Goal: Information Seeking & Learning: Find specific fact

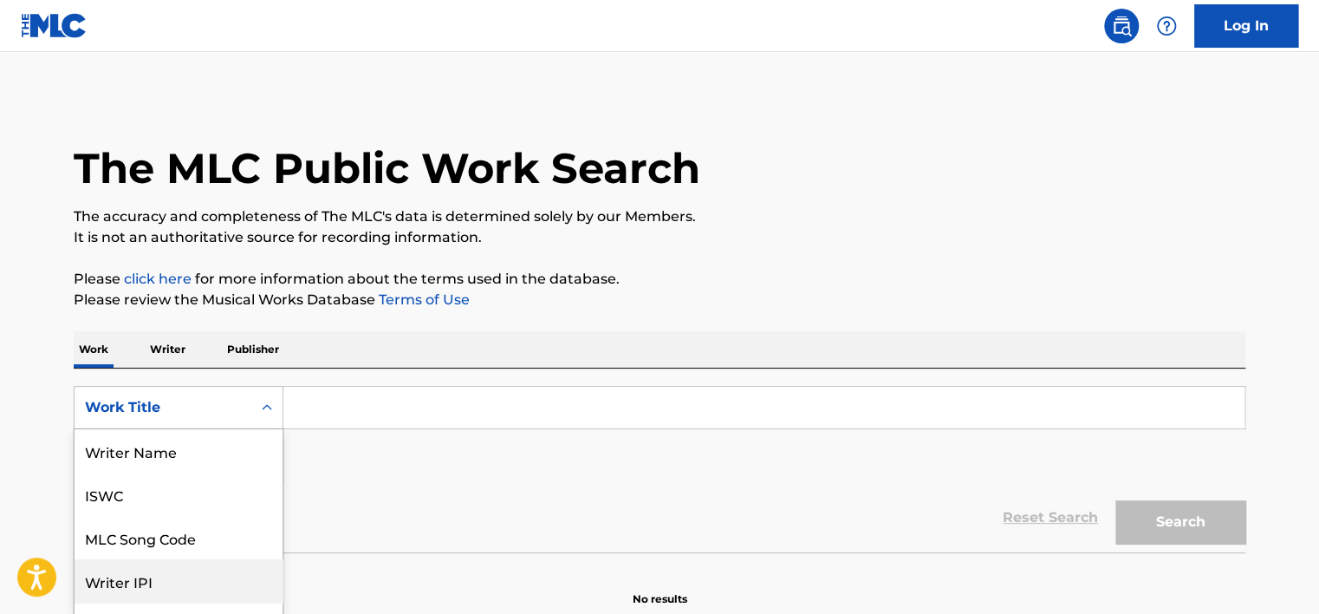
scroll to position [73, 0]
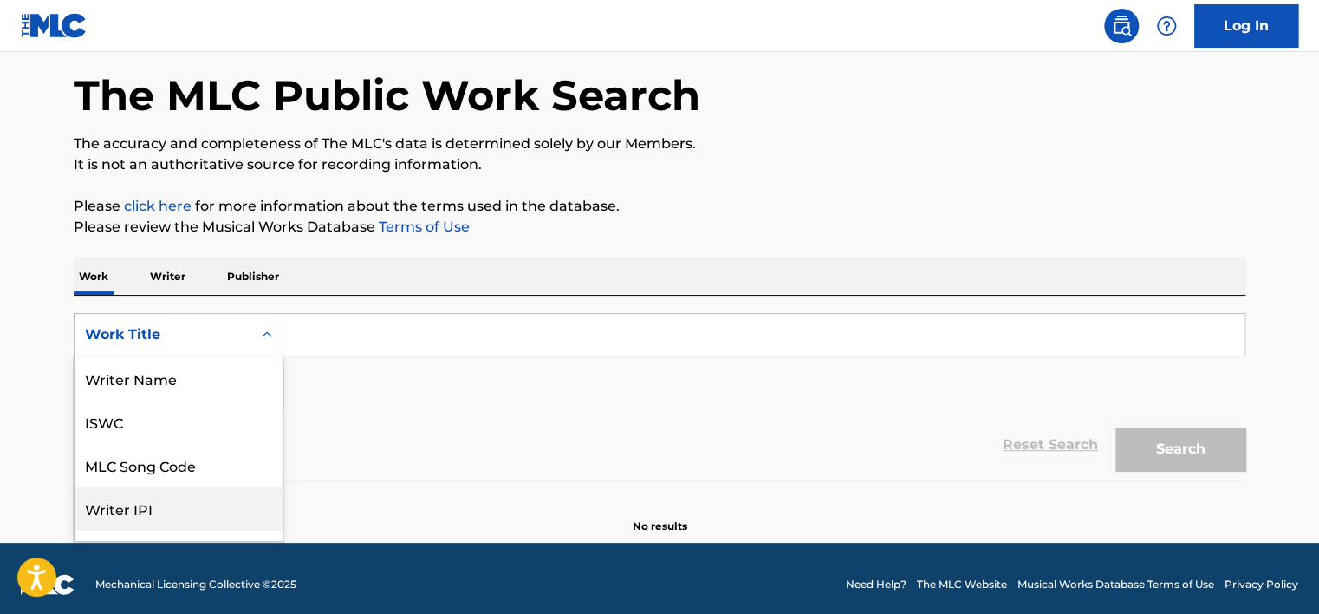
click at [106, 356] on div "8 results available. Use Up and Down to choose options, press Enter to select t…" at bounding box center [179, 334] width 210 height 43
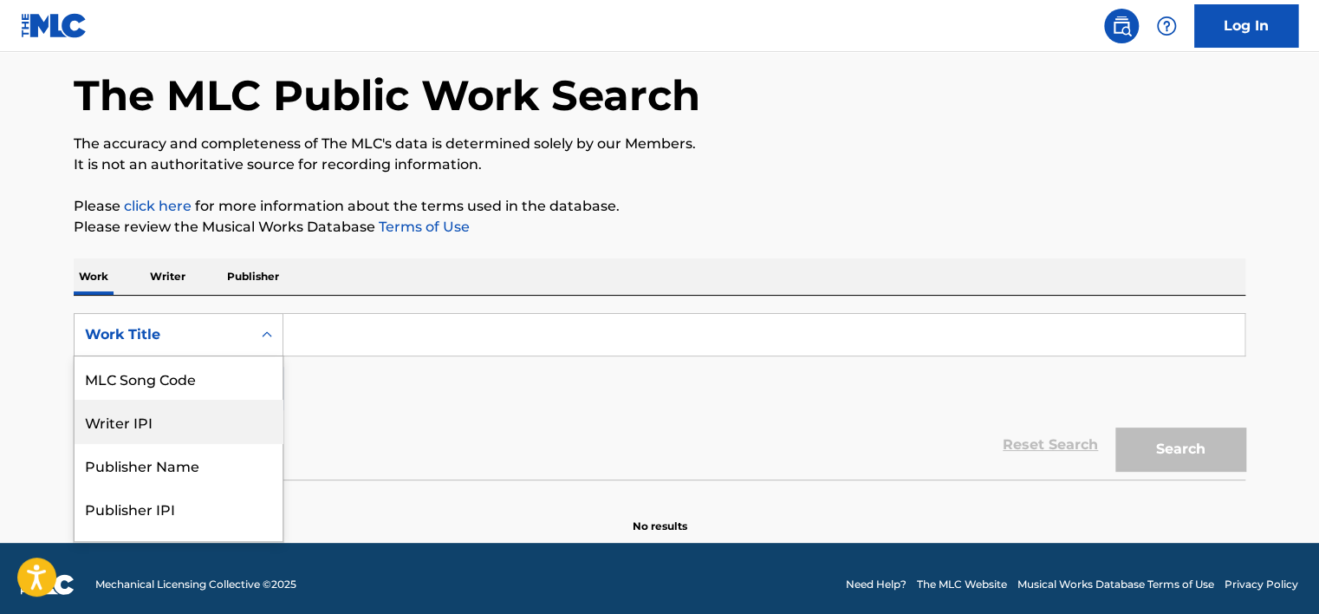
scroll to position [76, 0]
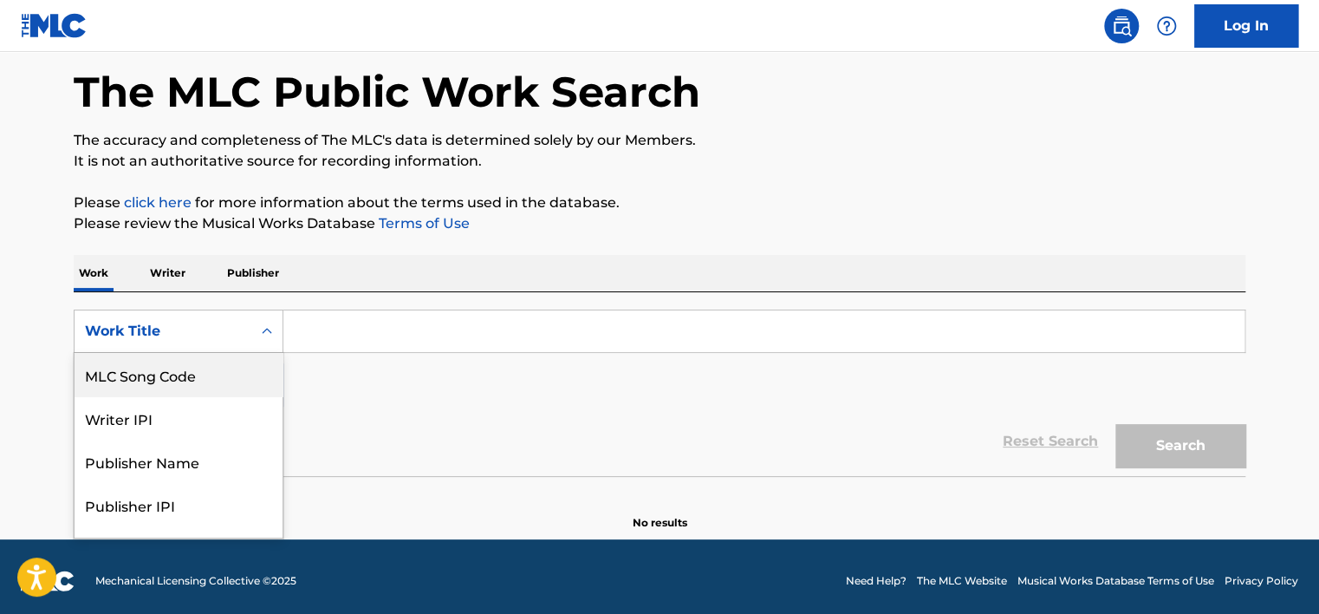
drag, startPoint x: 170, startPoint y: 375, endPoint x: 251, endPoint y: 354, distance: 84.3
click at [174, 372] on div "MLC Song Code" at bounding box center [179, 374] width 208 height 43
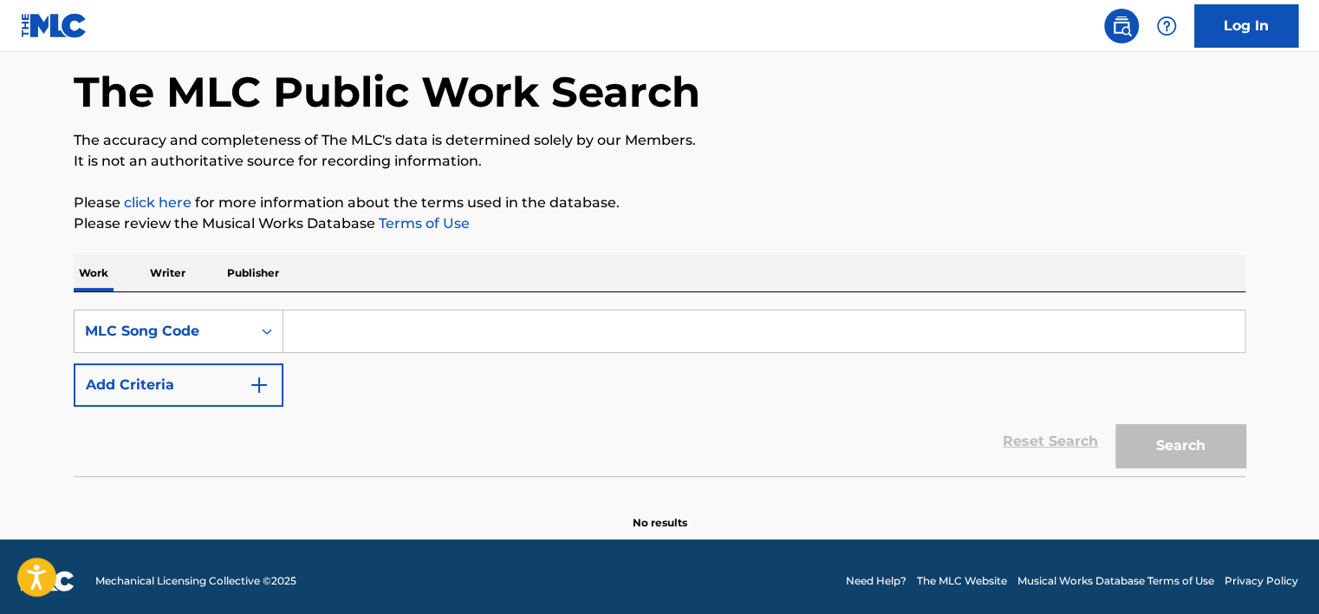
click at [367, 318] on input "Search Form" at bounding box center [763, 331] width 961 height 42
paste input "S56RR4"
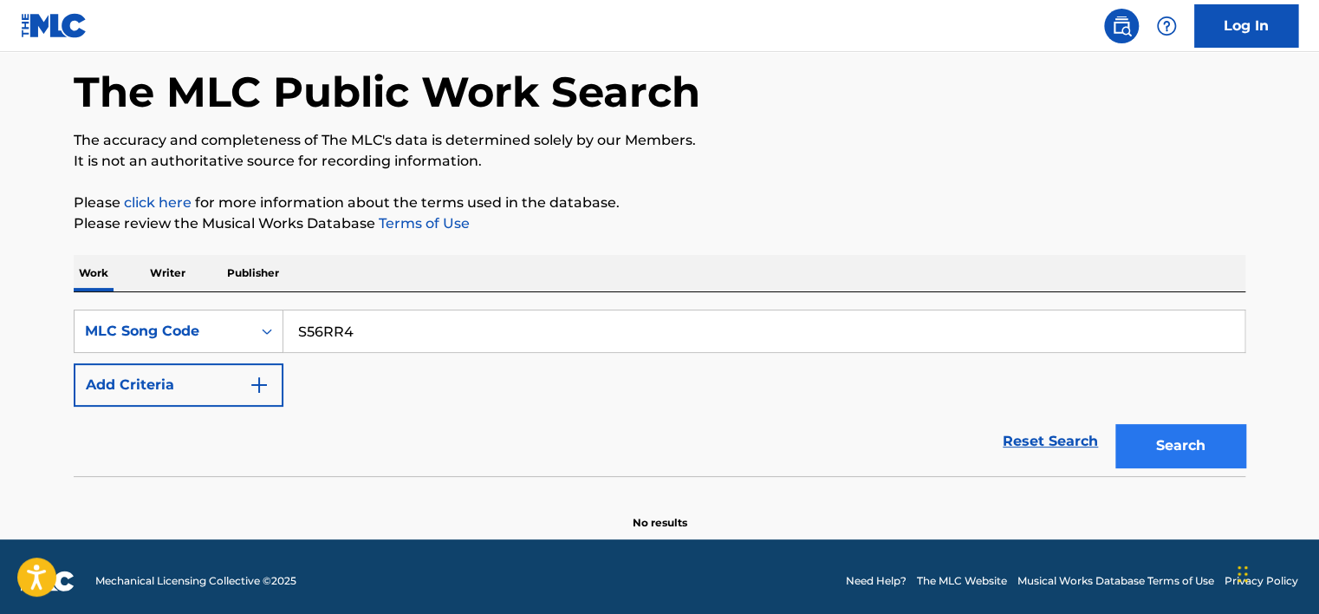
type input "S56RR4"
click at [1166, 448] on button "Search" at bounding box center [1180, 445] width 130 height 43
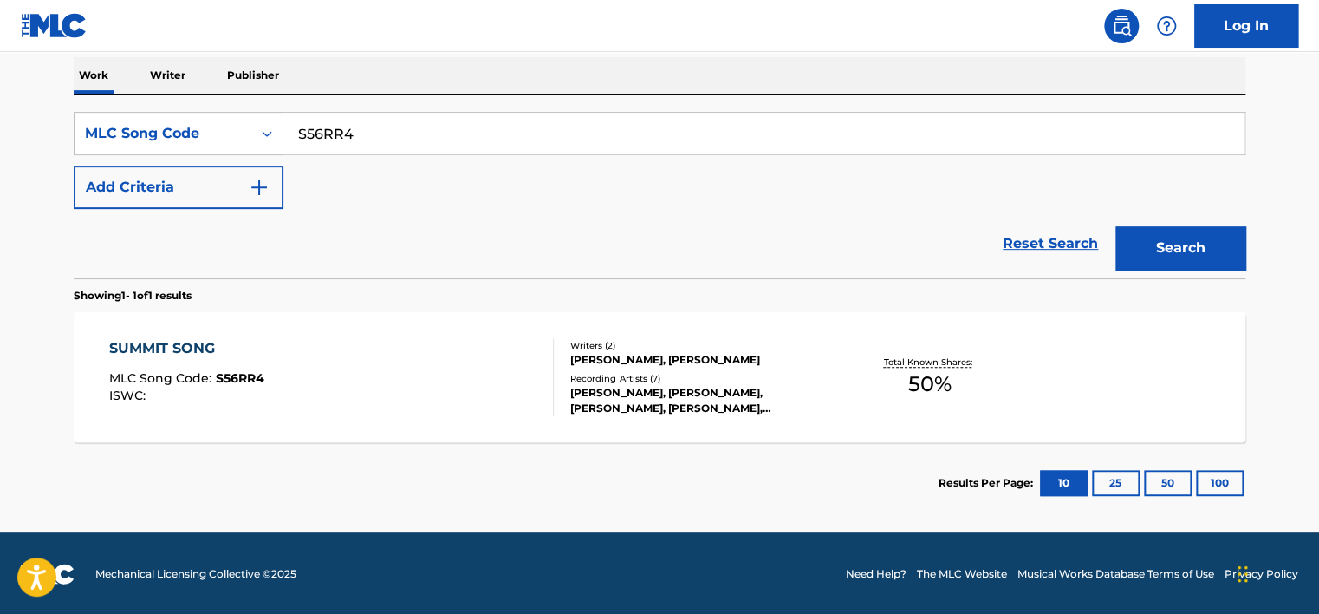
scroll to position [275, 0]
click at [492, 350] on div "SUMMIT SONG MLC Song Code : S56RR4 ISWC :" at bounding box center [331, 376] width 445 height 78
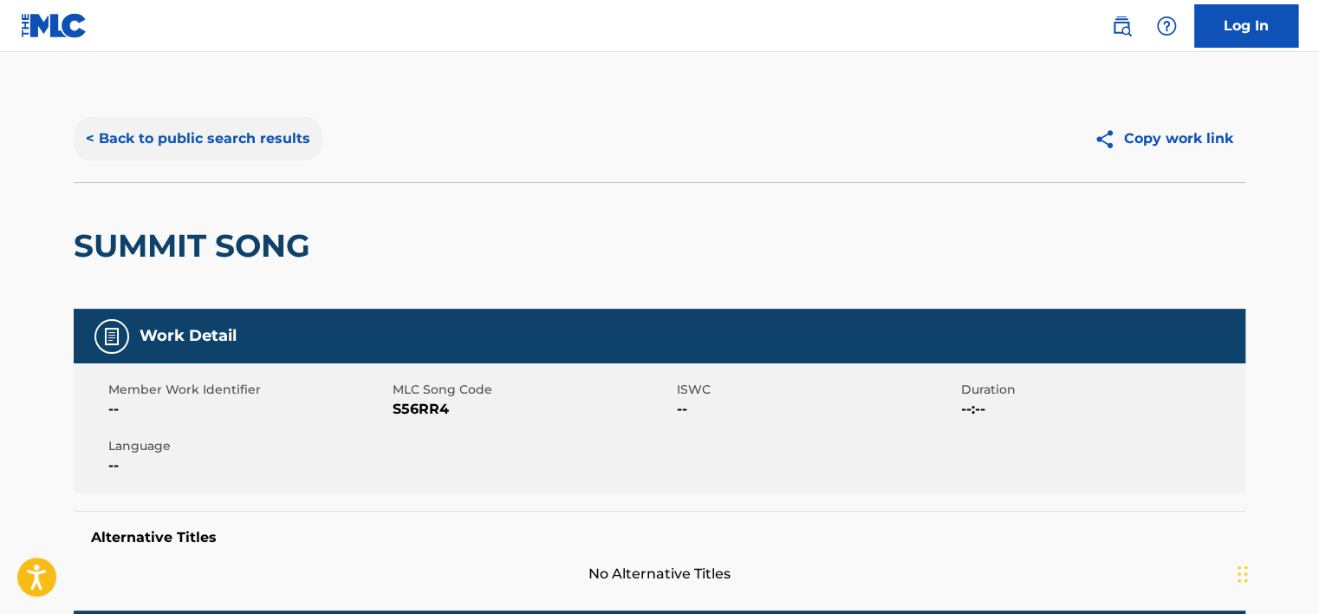
click at [280, 133] on button "< Back to public search results" at bounding box center [198, 138] width 249 height 43
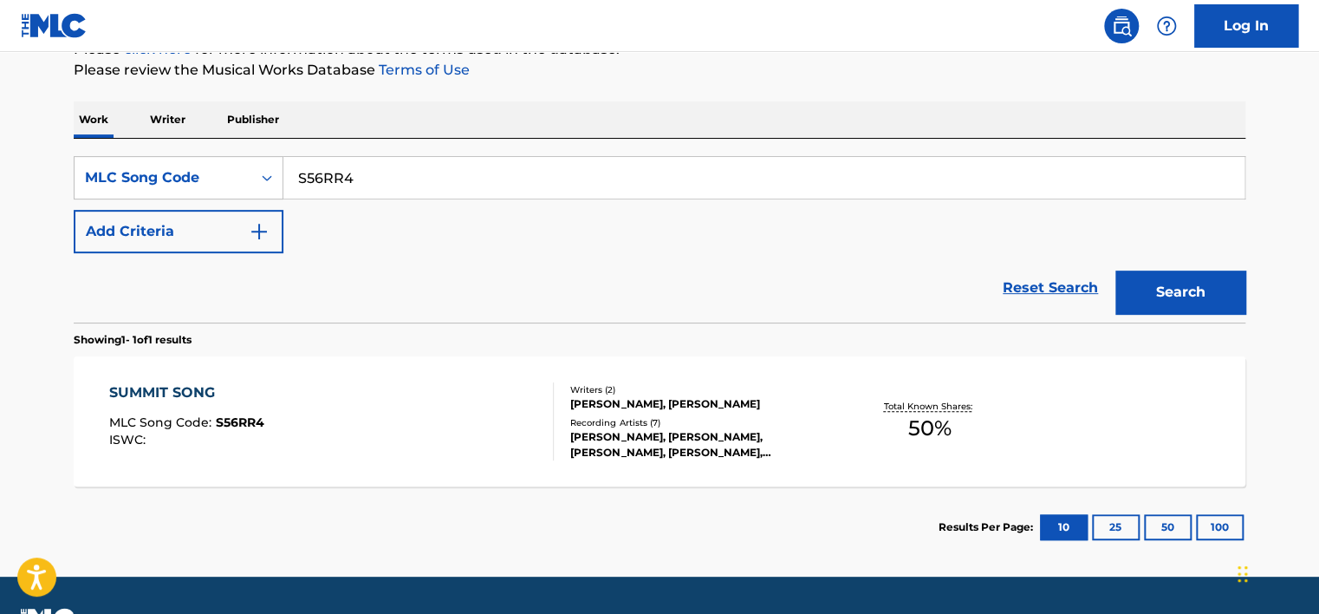
click at [402, 163] on input "S56RR4" at bounding box center [763, 178] width 961 height 42
paste input "FE0OSL"
type input "FE0OSL"
click at [1138, 287] on button "Search" at bounding box center [1180, 291] width 130 height 43
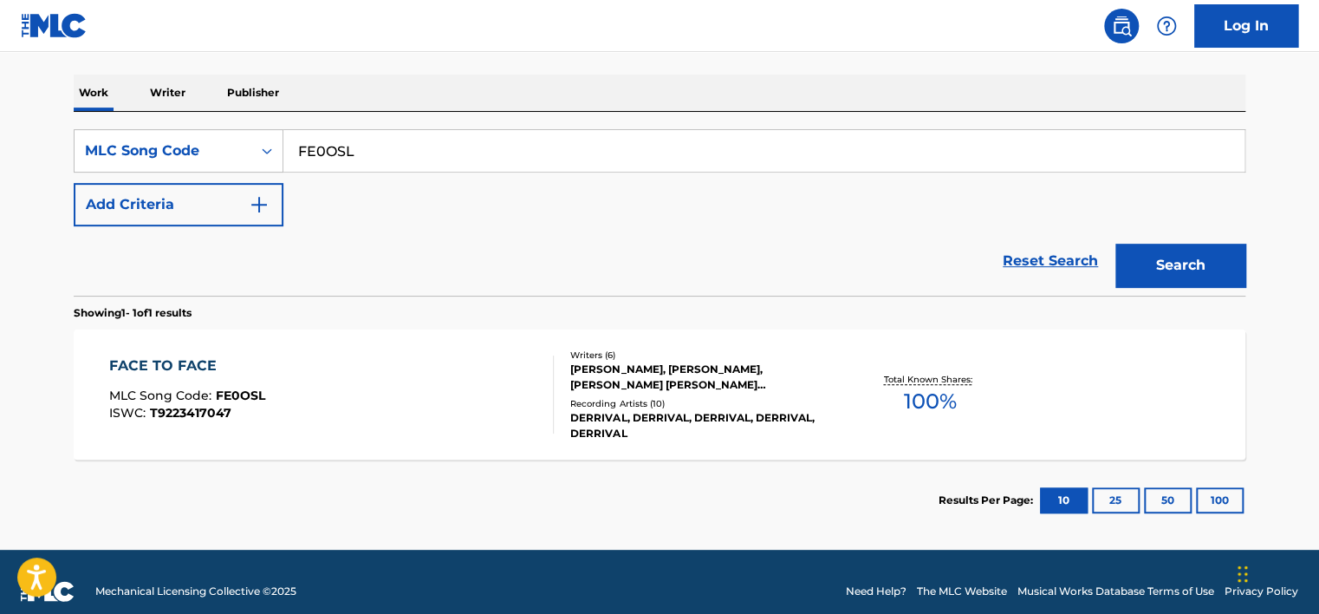
scroll to position [275, 0]
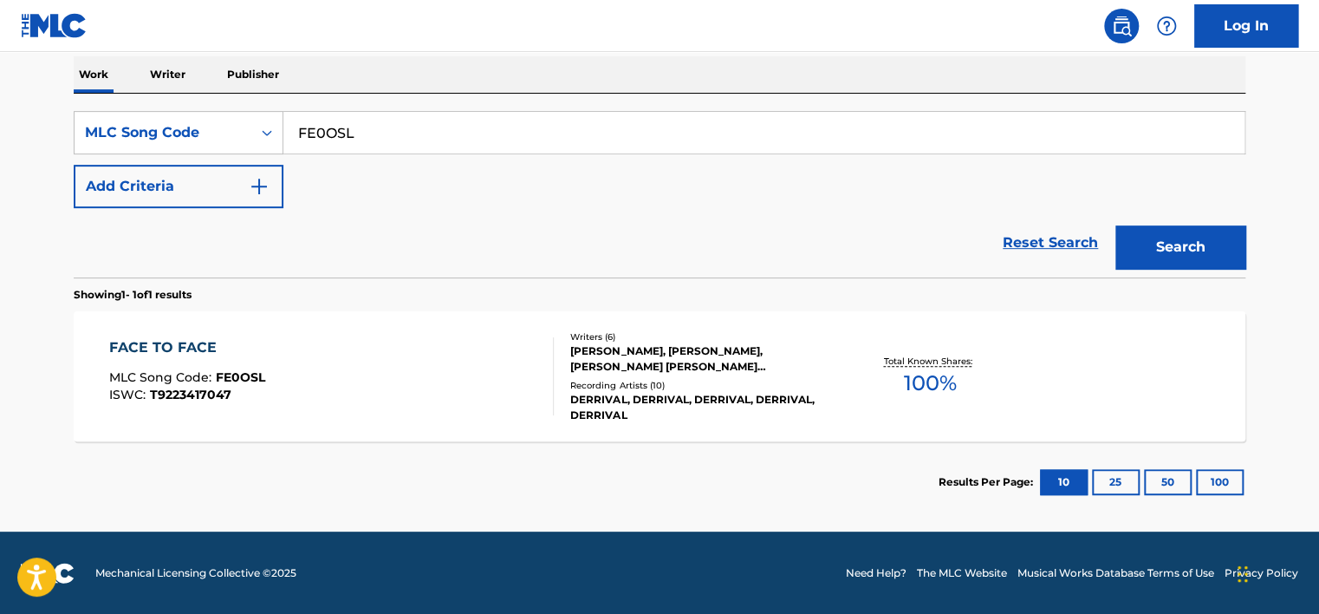
click at [435, 339] on div "FACE TO FACE MLC Song Code : FE0OSL ISWC : T9223417047" at bounding box center [331, 376] width 445 height 78
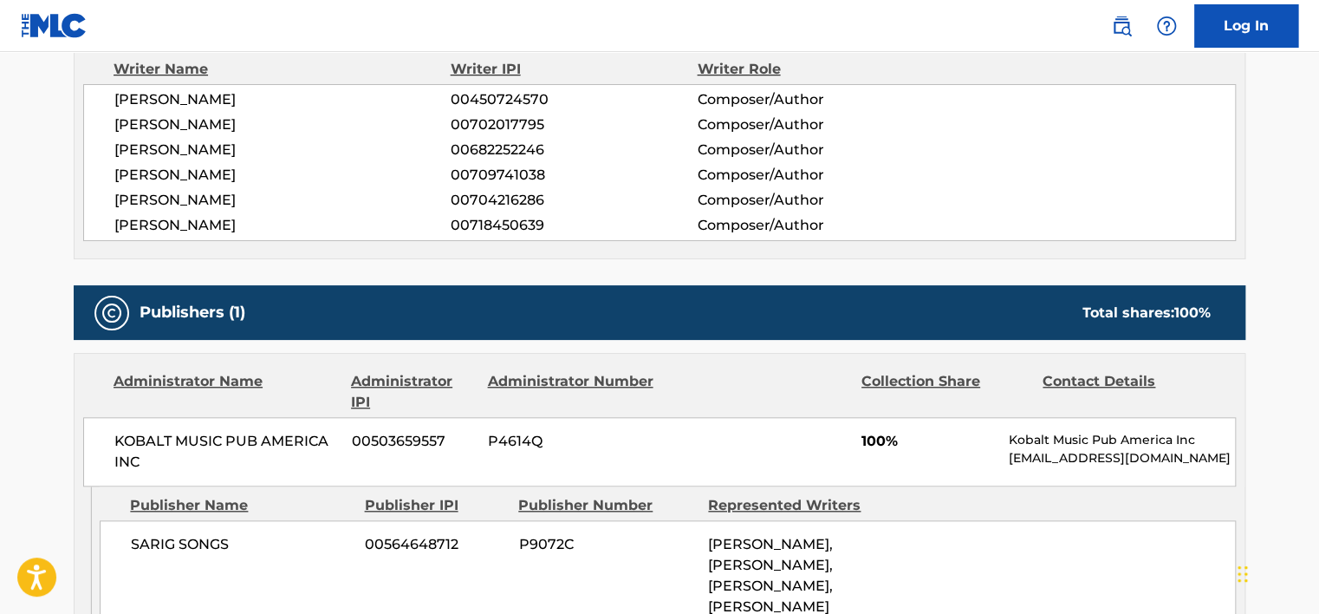
scroll to position [607, 0]
